Goal: Information Seeking & Learning: Learn about a topic

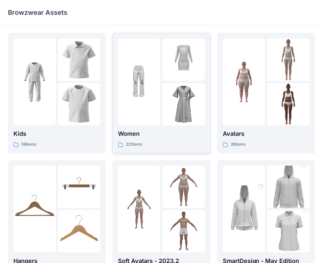
click at [185, 130] on p "Women" at bounding box center [161, 133] width 87 height 9
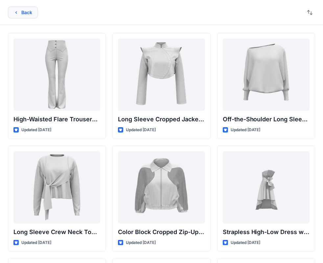
click at [16, 11] on icon "button" at bounding box center [15, 12] width 5 height 5
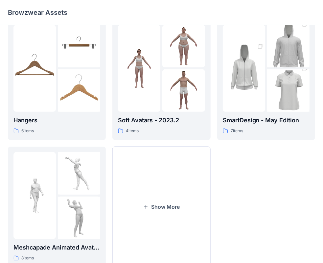
scroll to position [163, 0]
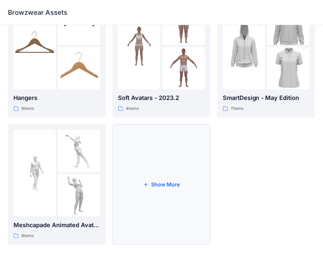
click at [175, 191] on button "Show More" at bounding box center [161, 184] width 98 height 120
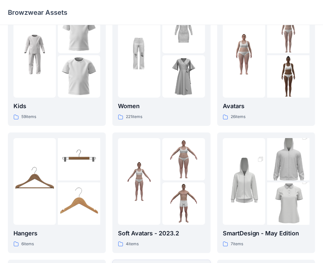
scroll to position [0, 0]
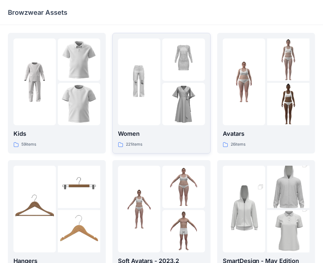
click at [160, 140] on div "Women 221 items" at bounding box center [161, 138] width 87 height 19
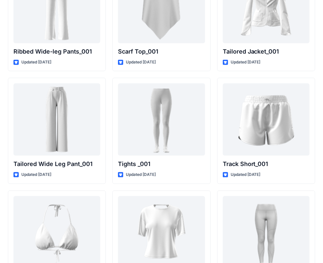
scroll to position [7407, 0]
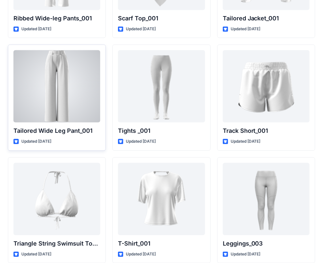
click at [56, 80] on div at bounding box center [56, 86] width 87 height 72
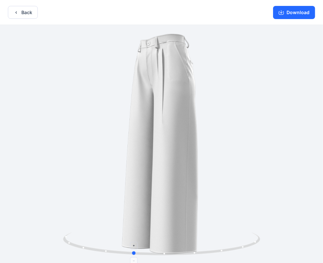
drag, startPoint x: 161, startPoint y: 254, endPoint x: 133, endPoint y: 245, distance: 29.8
click at [133, 245] on icon at bounding box center [162, 244] width 199 height 25
click at [22, 16] on button "Back" at bounding box center [23, 12] width 30 height 13
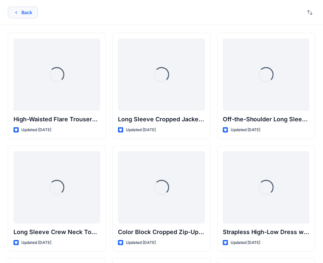
click at [13, 11] on button "Back" at bounding box center [23, 13] width 30 height 12
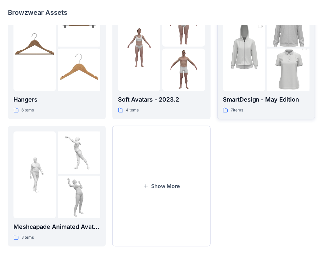
scroll to position [163, 0]
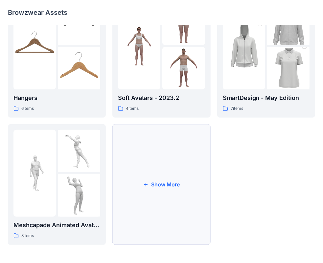
click at [173, 192] on button "Show More" at bounding box center [161, 184] width 98 height 120
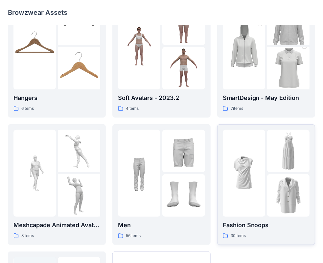
click at [254, 197] on div at bounding box center [243, 173] width 42 height 87
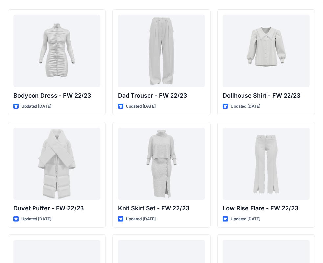
scroll to position [33, 0]
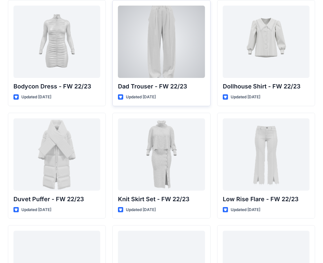
click at [137, 59] on div at bounding box center [161, 42] width 87 height 72
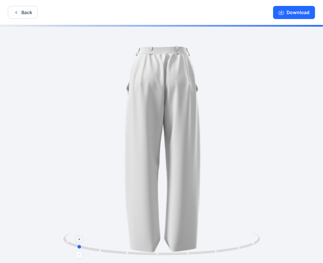
drag, startPoint x: 153, startPoint y: 251, endPoint x: 76, endPoint y: 246, distance: 77.0
click at [76, 246] on icon at bounding box center [162, 244] width 199 height 25
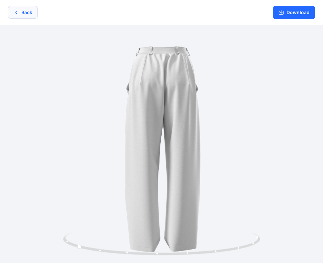
click at [22, 16] on button "Back" at bounding box center [23, 12] width 30 height 13
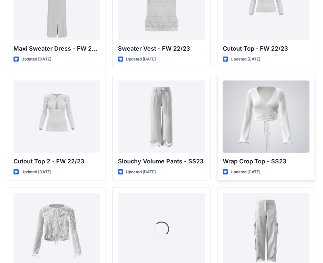
scroll to position [328, 0]
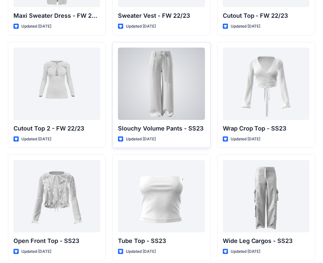
click at [142, 89] on div at bounding box center [161, 84] width 87 height 72
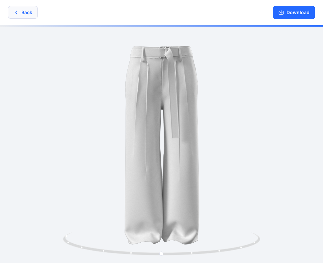
click at [19, 12] on button "Back" at bounding box center [23, 12] width 30 height 13
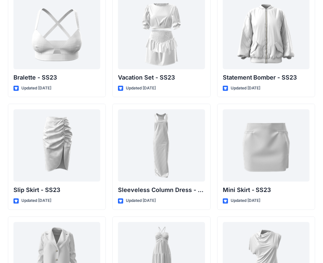
scroll to position [894, 0]
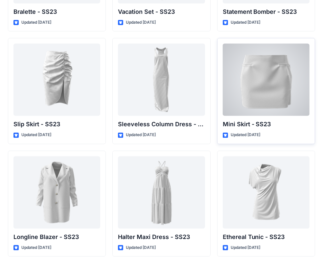
click at [284, 92] on div at bounding box center [265, 79] width 87 height 72
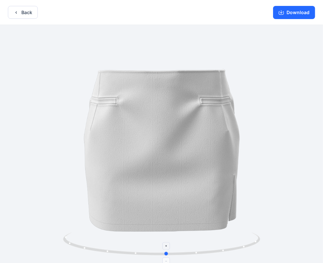
drag, startPoint x: 161, startPoint y: 254, endPoint x: 166, endPoint y: 245, distance: 10.7
click at [166, 245] on icon at bounding box center [162, 244] width 199 height 25
click at [31, 13] on button "Back" at bounding box center [23, 12] width 30 height 13
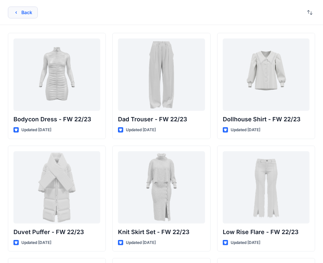
click at [21, 18] on button "Back" at bounding box center [23, 13] width 30 height 12
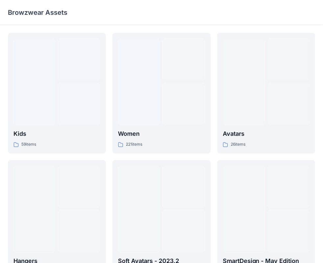
scroll to position [163, 0]
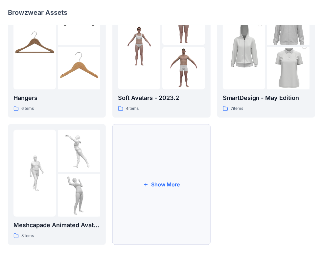
click at [165, 208] on button "Show More" at bounding box center [161, 184] width 98 height 120
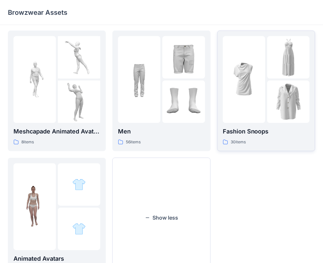
scroll to position [261, 0]
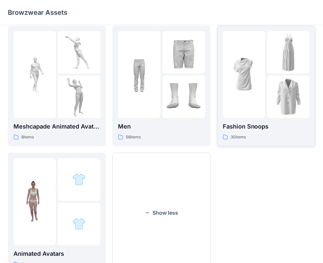
click at [268, 110] on img at bounding box center [288, 96] width 42 height 42
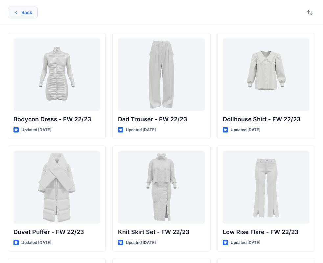
click at [34, 12] on button "Back" at bounding box center [23, 13] width 30 height 12
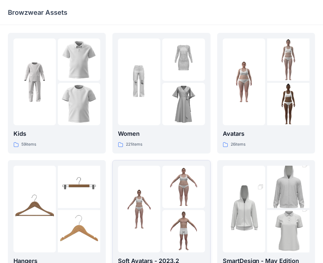
click at [182, 122] on img at bounding box center [183, 104] width 42 height 42
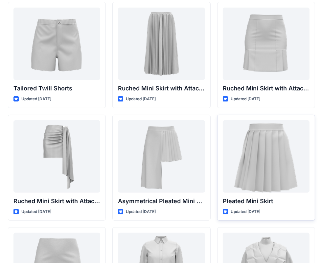
scroll to position [1706, 0]
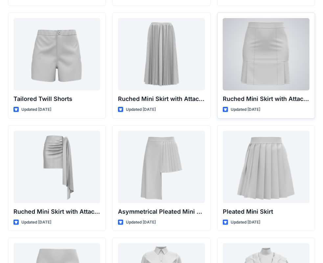
click at [283, 81] on div at bounding box center [265, 54] width 87 height 72
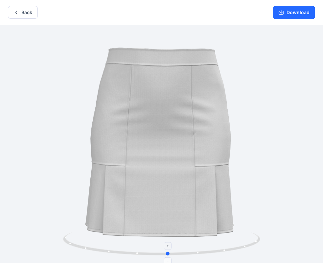
drag, startPoint x: 160, startPoint y: 252, endPoint x: 167, endPoint y: 260, distance: 10.7
click at [167, 257] on icon at bounding box center [162, 244] width 199 height 25
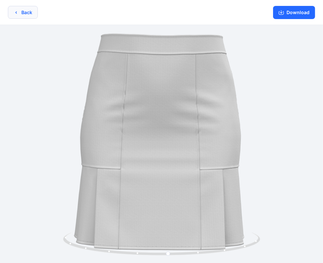
click at [34, 13] on button "Back" at bounding box center [23, 12] width 30 height 13
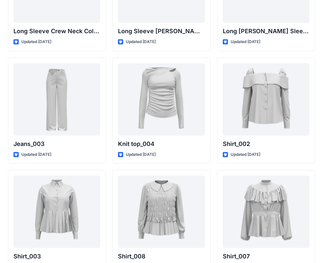
scroll to position [2789, 0]
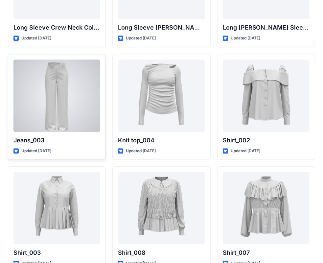
click at [82, 99] on div at bounding box center [56, 95] width 87 height 72
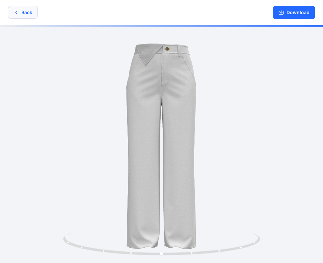
click at [26, 13] on button "Back" at bounding box center [23, 12] width 30 height 13
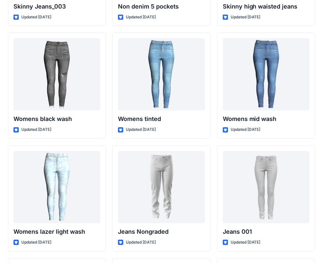
scroll to position [4594, 0]
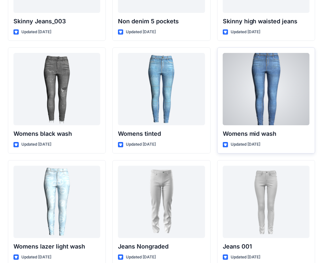
click at [275, 89] on div at bounding box center [265, 89] width 87 height 72
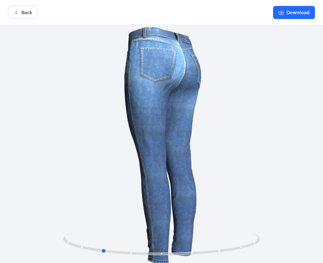
drag, startPoint x: 195, startPoint y: 66, endPoint x: 135, endPoint y: 83, distance: 62.3
click at [135, 83] on div at bounding box center [161, 144] width 323 height 239
click at [24, 9] on button "Back" at bounding box center [23, 12] width 30 height 13
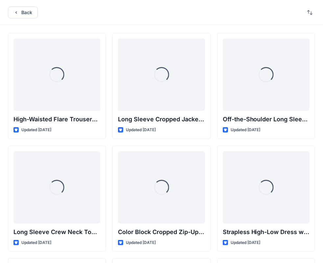
scroll to position [4594, 0]
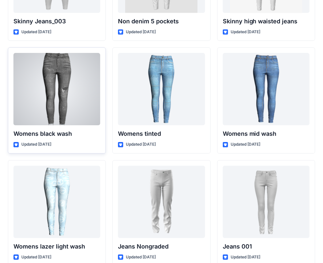
click at [80, 129] on p "Womens black wash" at bounding box center [56, 133] width 87 height 9
click at [91, 99] on div at bounding box center [56, 89] width 87 height 72
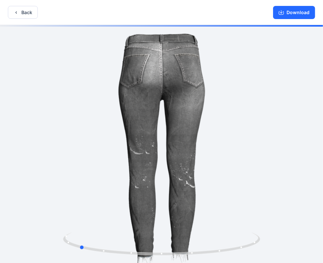
drag, startPoint x: 203, startPoint y: 113, endPoint x: 120, endPoint y: 111, distance: 82.4
click at [120, 111] on div at bounding box center [161, 144] width 323 height 239
click at [33, 9] on button "Back" at bounding box center [23, 12] width 30 height 13
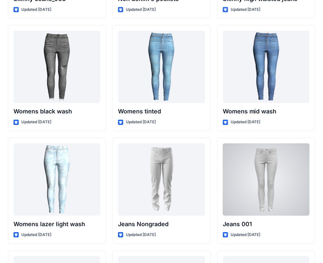
scroll to position [4627, 0]
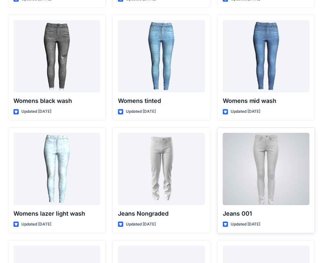
click at [268, 184] on div at bounding box center [265, 169] width 87 height 72
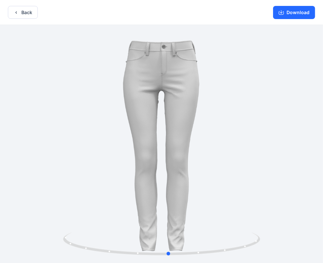
drag, startPoint x: 173, startPoint y: 117, endPoint x: 180, endPoint y: 143, distance: 26.9
click at [180, 143] on div at bounding box center [161, 144] width 323 height 239
click at [30, 14] on button "Back" at bounding box center [23, 12] width 30 height 13
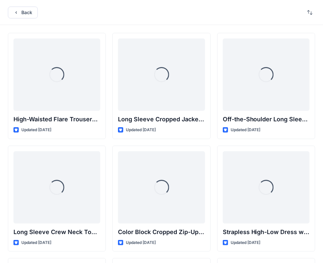
scroll to position [4627, 0]
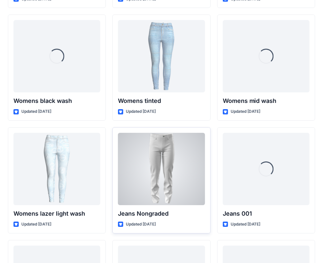
click at [180, 198] on div at bounding box center [161, 169] width 87 height 72
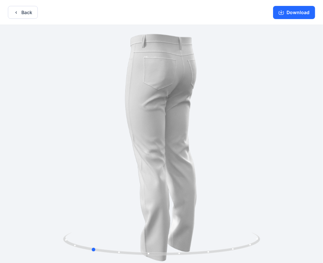
drag, startPoint x: 181, startPoint y: 146, endPoint x: 111, endPoint y: 140, distance: 70.4
click at [111, 140] on div at bounding box center [161, 144] width 323 height 239
click at [28, 11] on button "Back" at bounding box center [23, 12] width 30 height 13
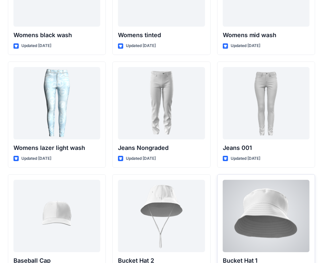
scroll to position [4627, 0]
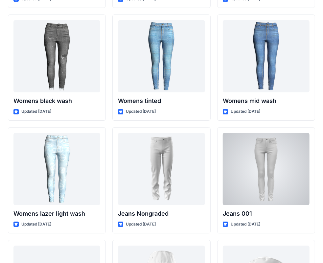
click at [247, 175] on div at bounding box center [265, 169] width 87 height 72
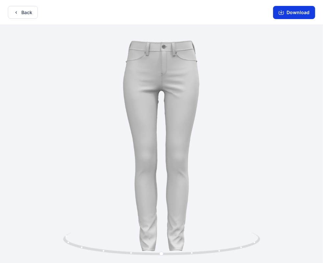
click at [289, 13] on button "Download" at bounding box center [294, 12] width 42 height 13
